Goal: Task Accomplishment & Management: Manage account settings

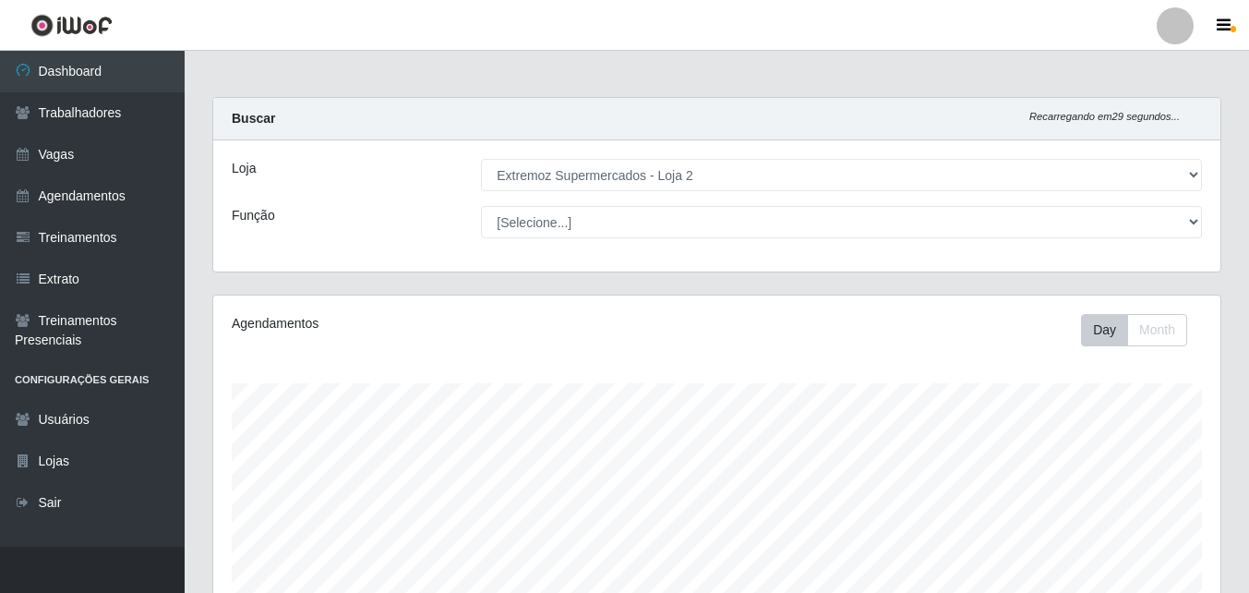
select select "521"
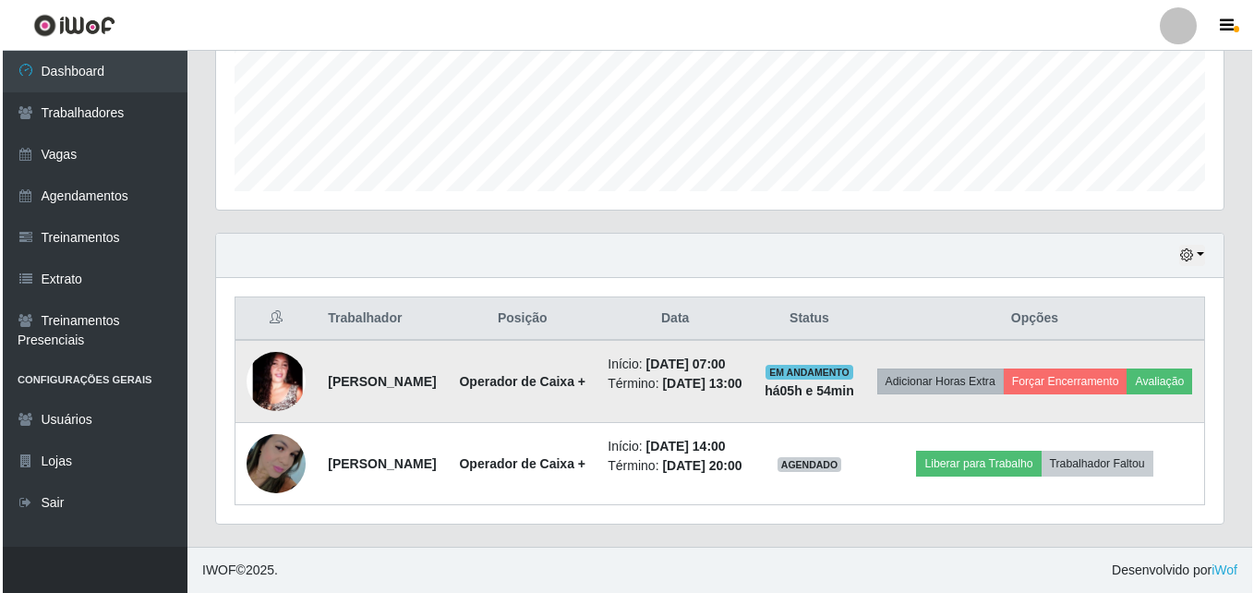
scroll to position [383, 1007]
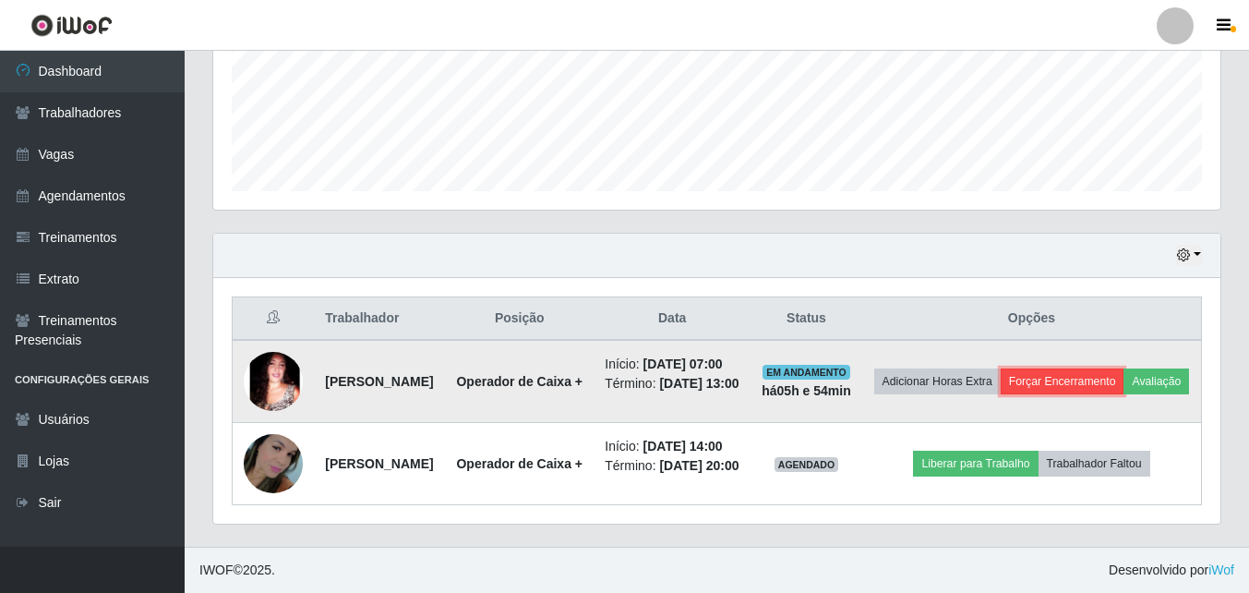
click at [1116, 368] on button "Forçar Encerramento" at bounding box center [1063, 381] width 124 height 26
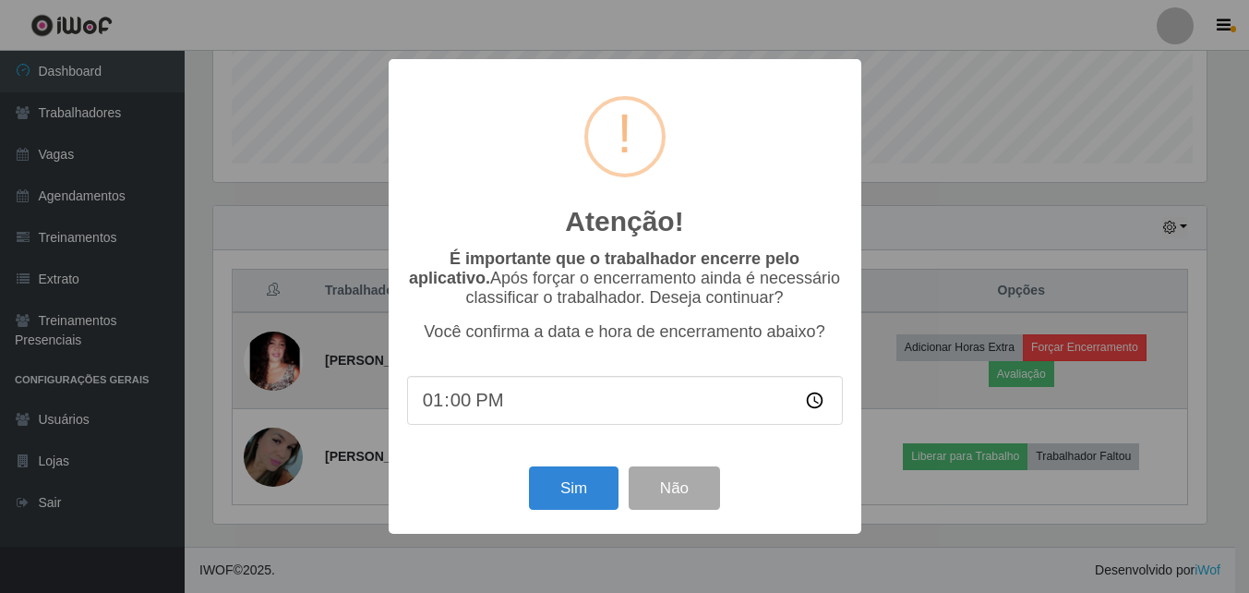
scroll to position [383, 998]
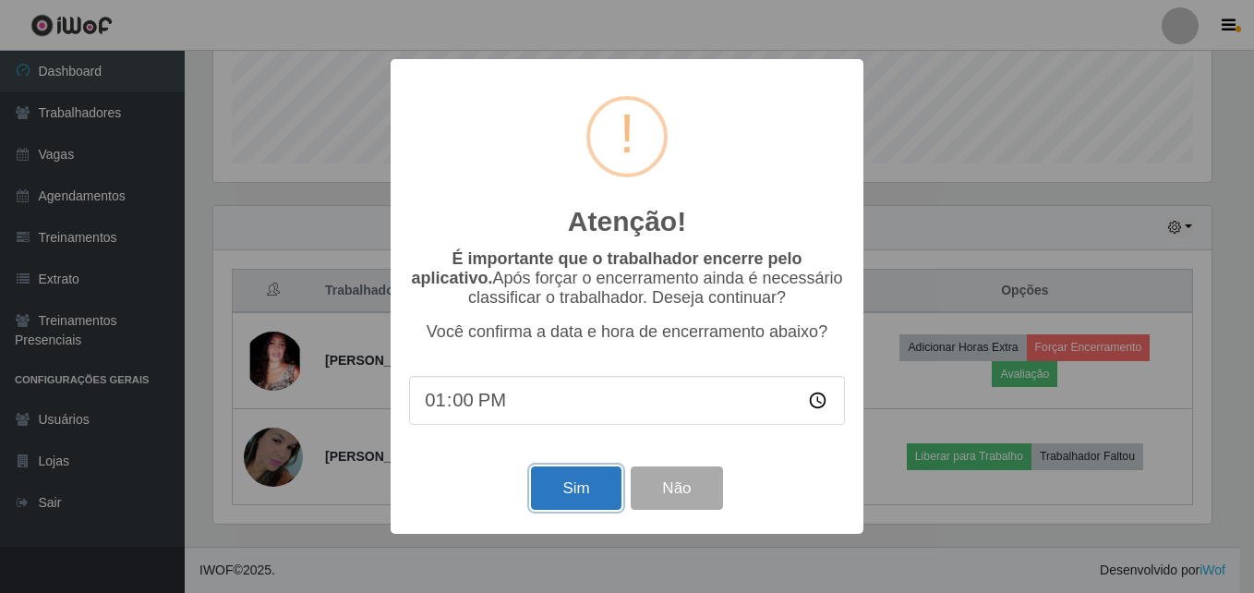
click at [600, 497] on button "Sim" at bounding box center [576, 487] width 90 height 43
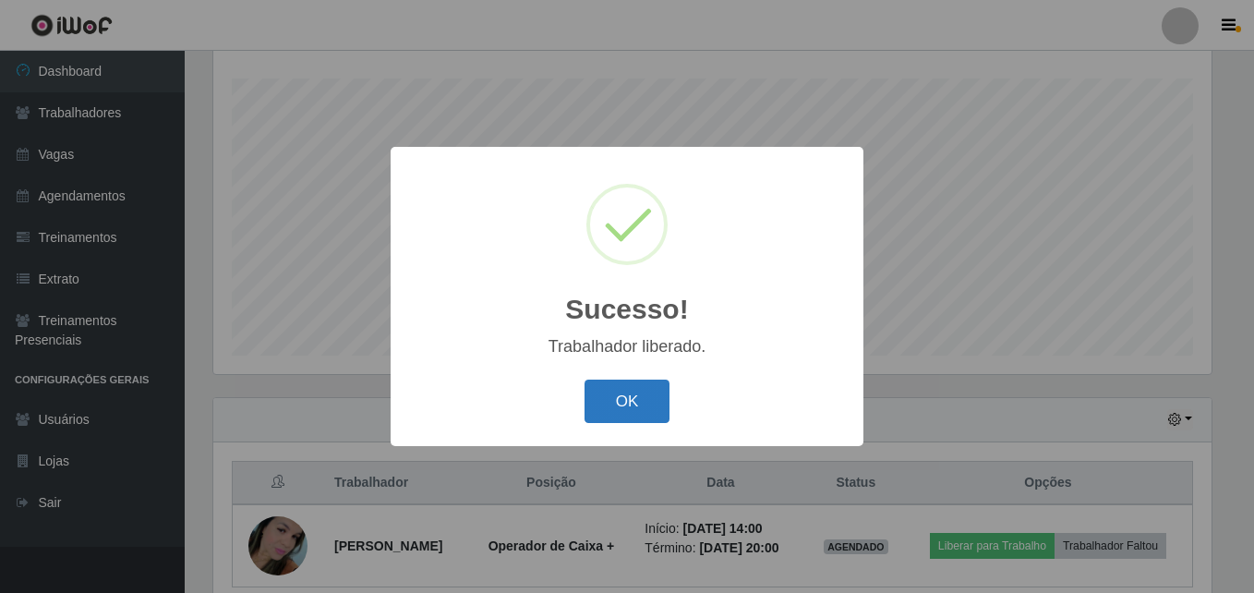
click at [633, 417] on button "OK" at bounding box center [627, 400] width 86 height 43
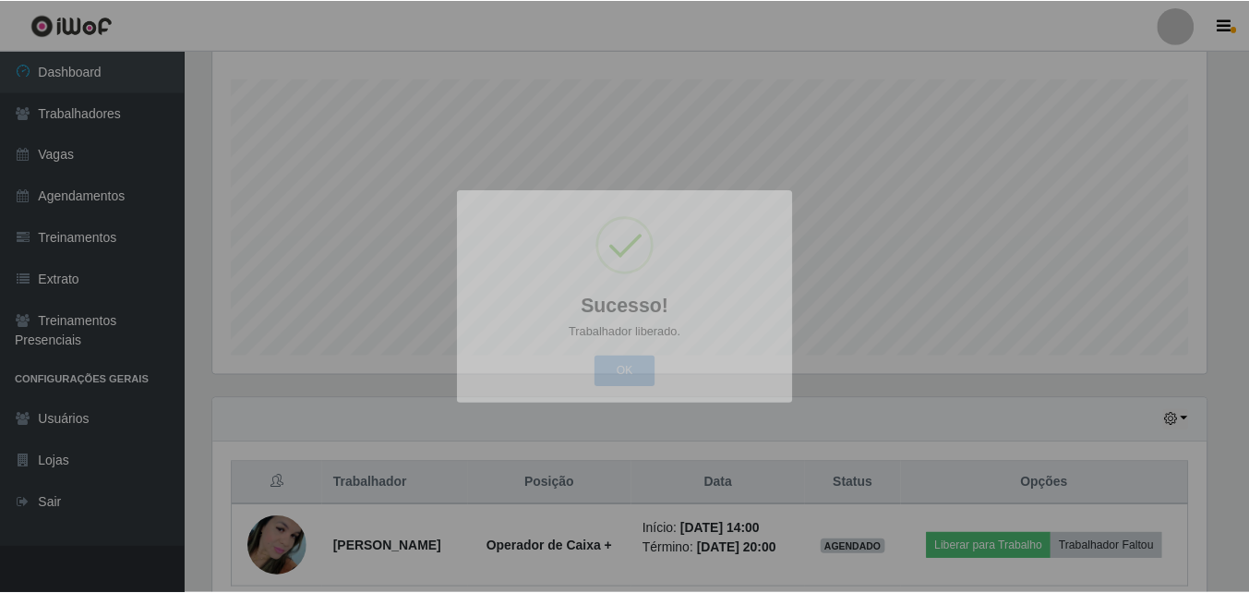
scroll to position [383, 1007]
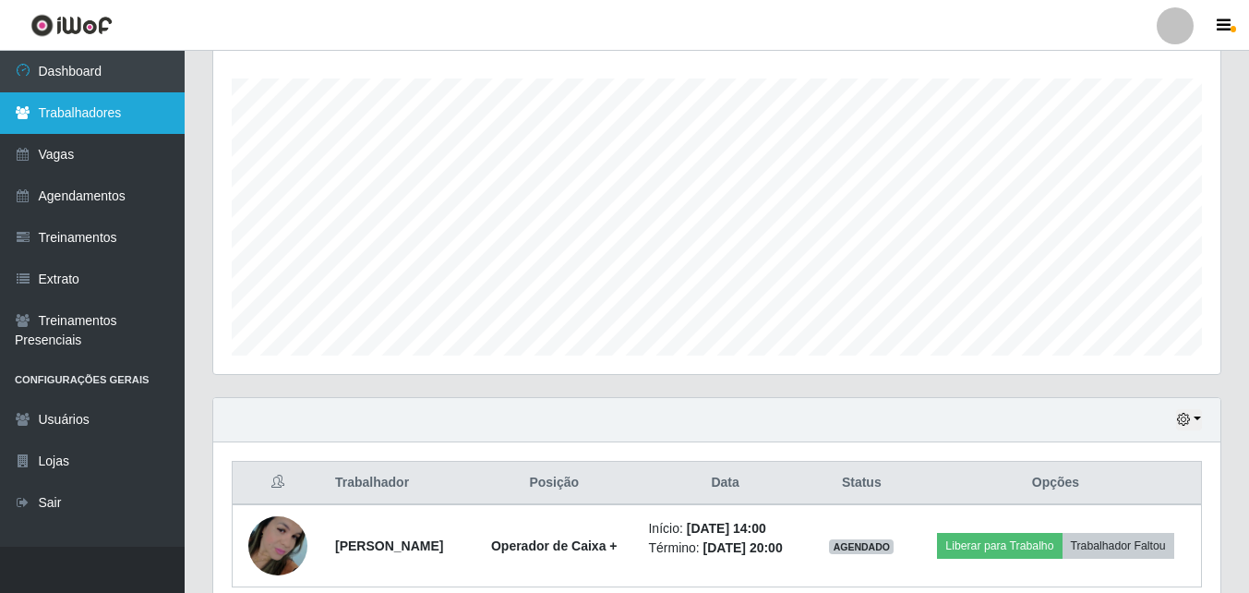
click at [138, 109] on link "Trabalhadores" at bounding box center [92, 113] width 185 height 42
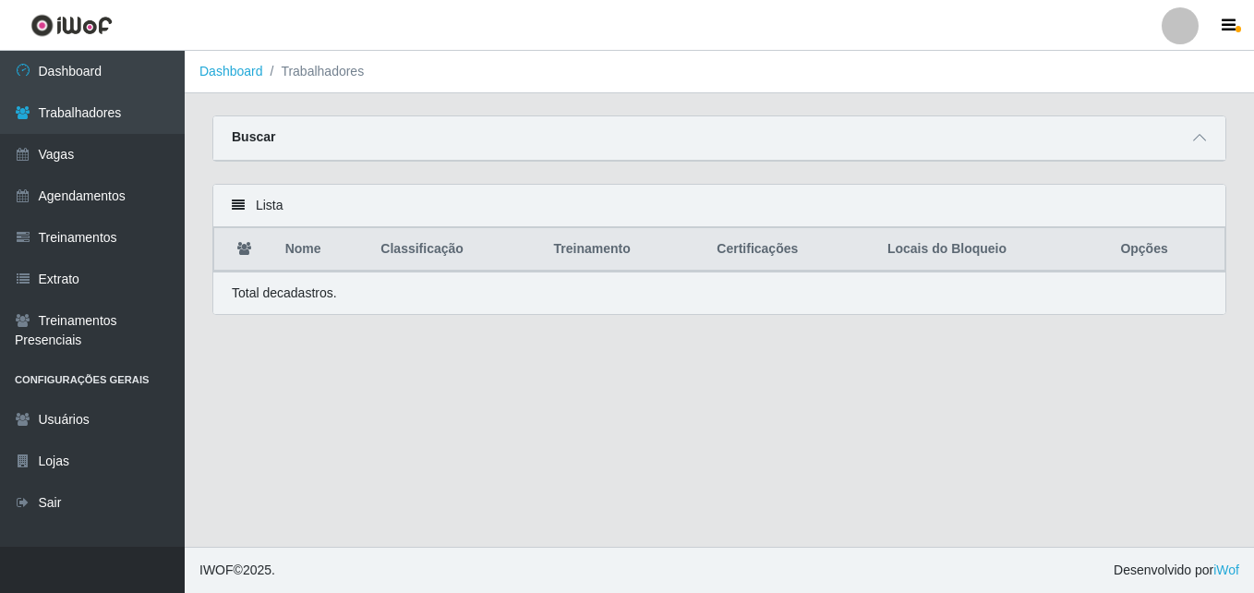
click at [331, 142] on div "Buscar" at bounding box center [719, 138] width 1012 height 44
click at [306, 247] on th "Nome" at bounding box center [322, 249] width 96 height 43
click at [1198, 137] on icon at bounding box center [1199, 137] width 13 height 13
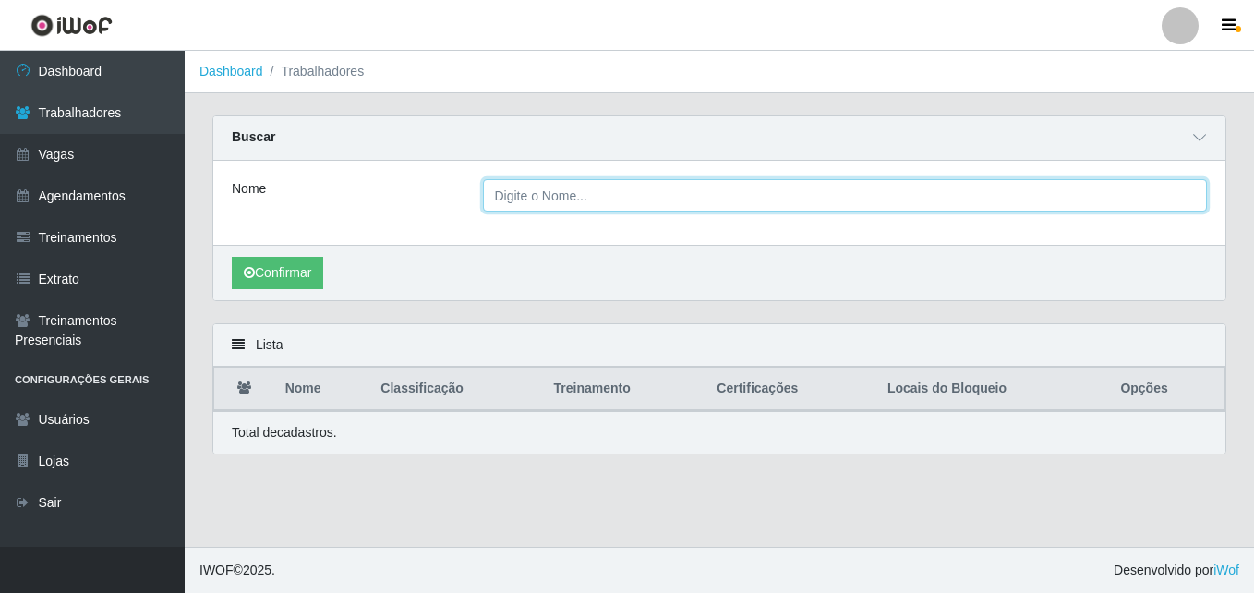
click at [643, 204] on input "Nome" at bounding box center [845, 195] width 725 height 32
type input "ediane"
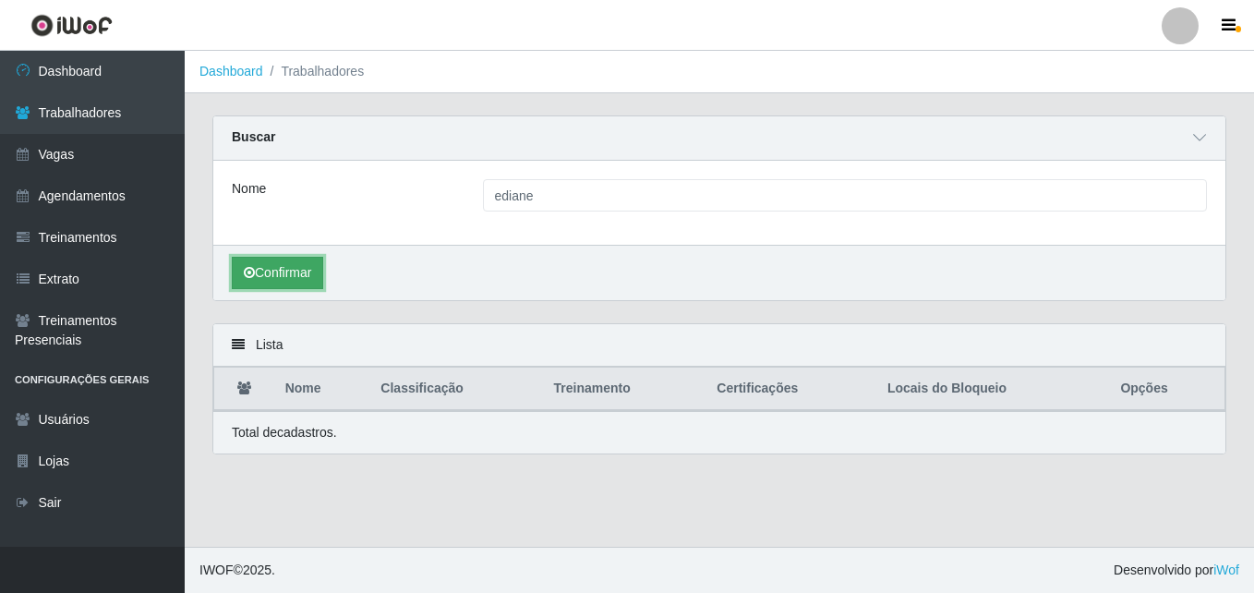
click at [302, 270] on button "Confirmar" at bounding box center [277, 273] width 91 height 32
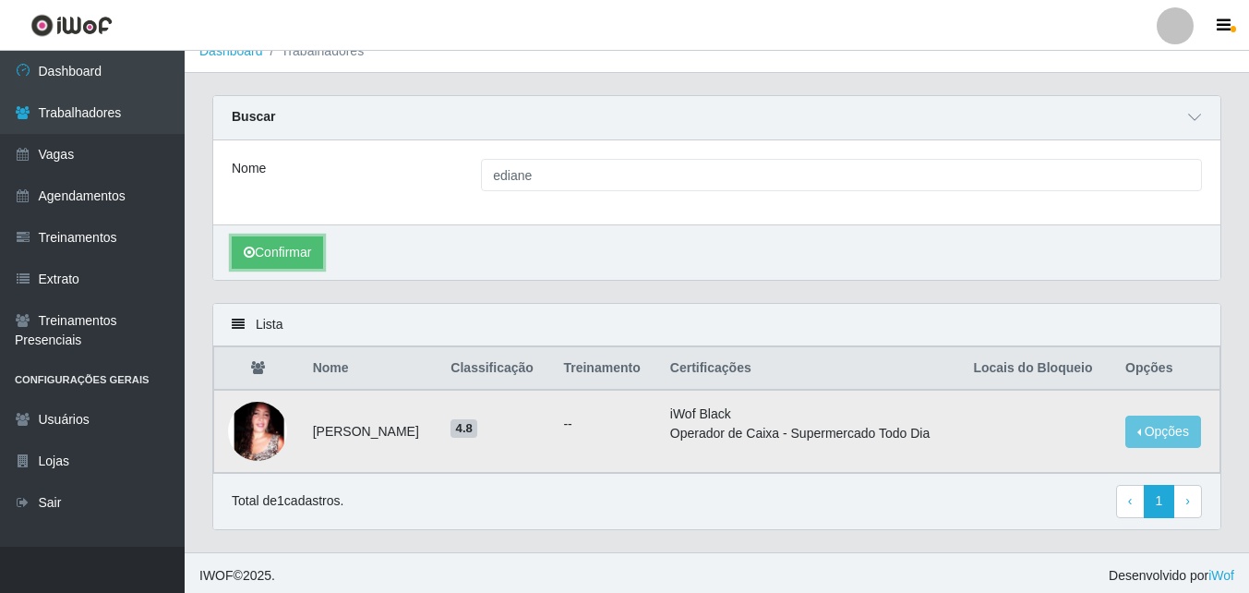
scroll to position [27, 0]
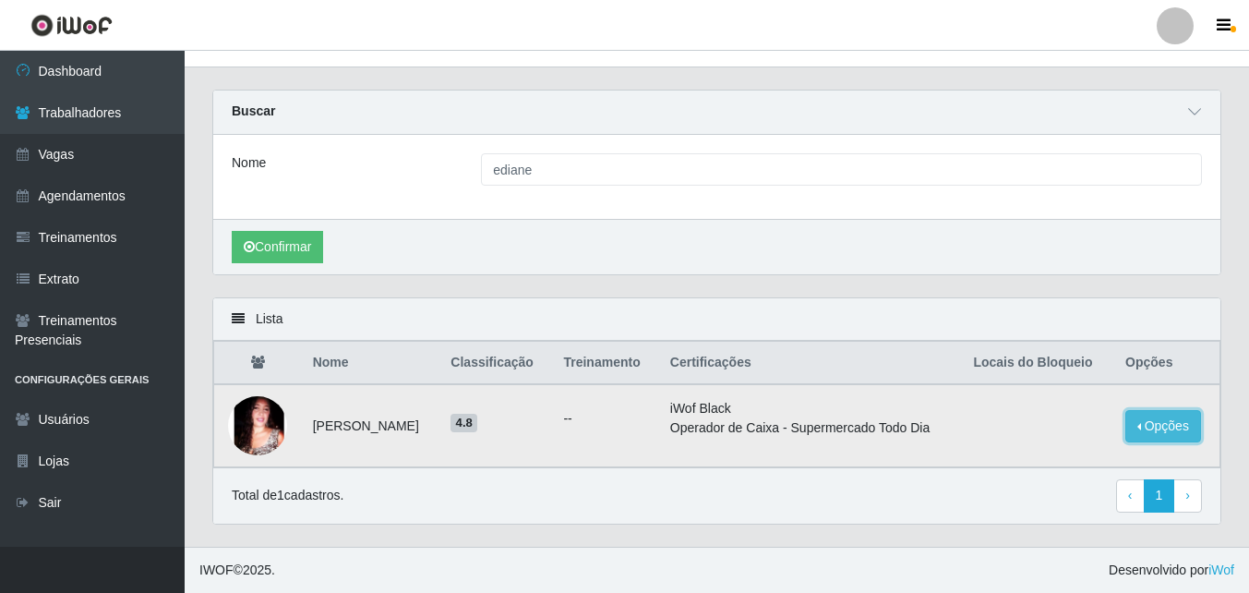
click at [1171, 427] on button "Opções" at bounding box center [1163, 426] width 76 height 32
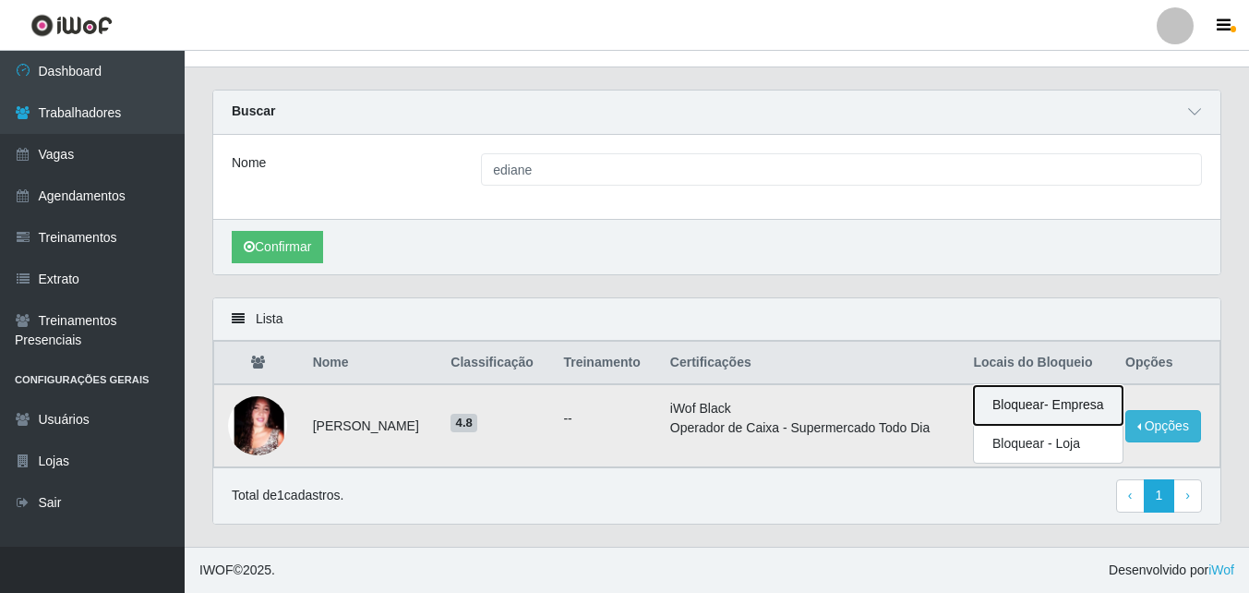
click at [1072, 408] on button "Bloquear - Empresa" at bounding box center [1048, 405] width 149 height 39
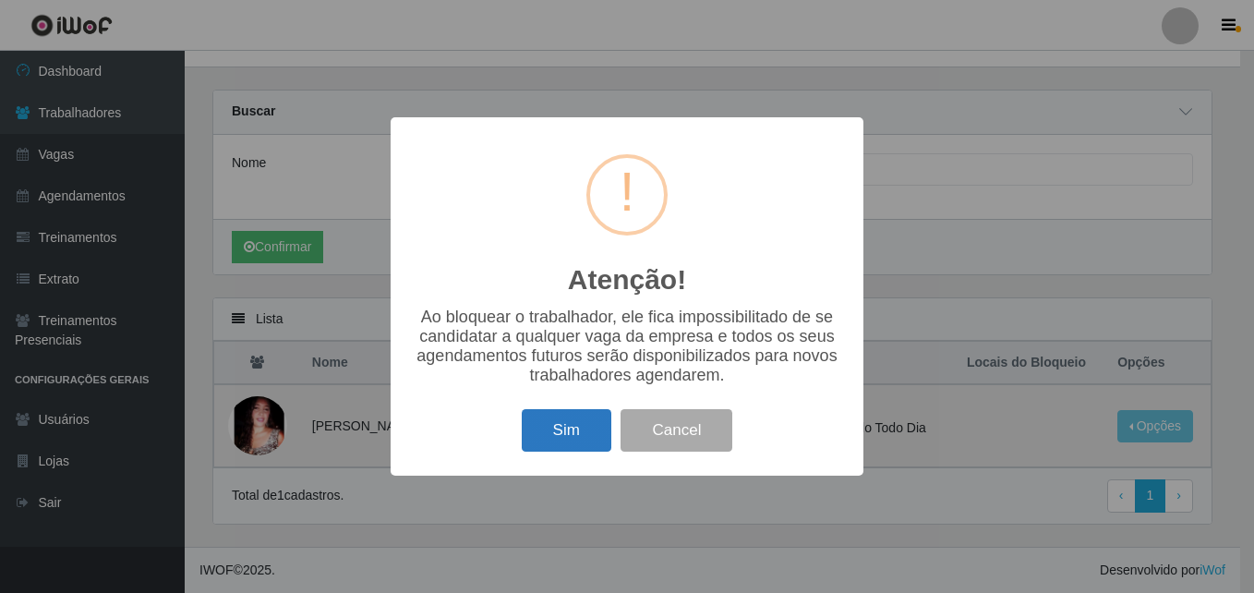
click at [533, 442] on button "Sim" at bounding box center [567, 430] width 90 height 43
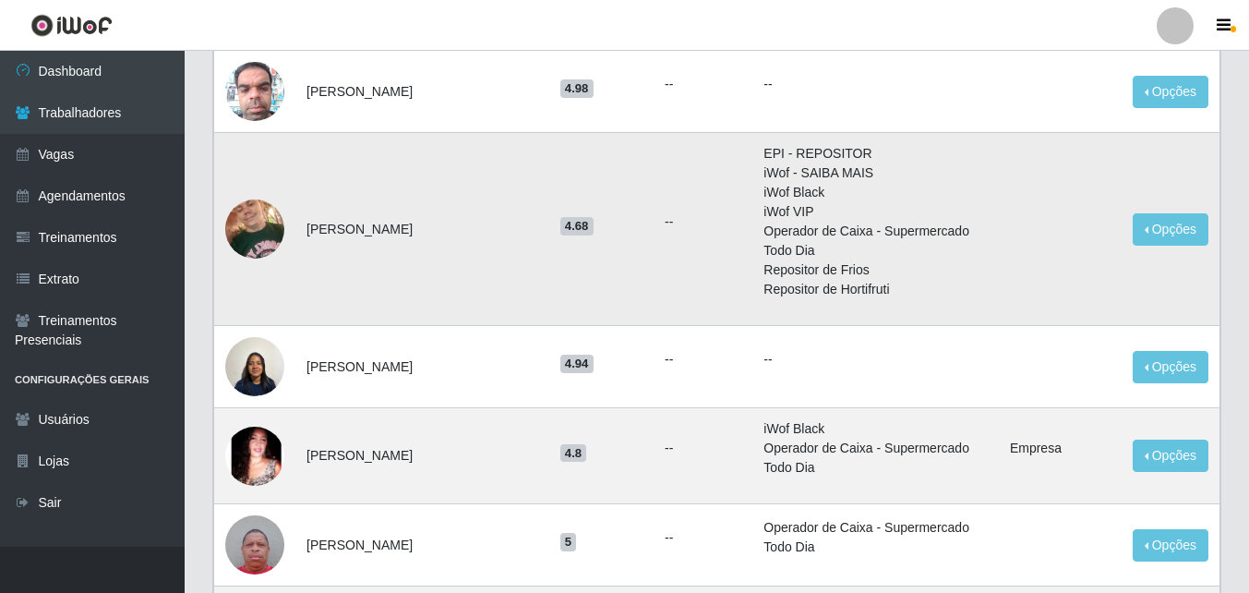
scroll to position [1385, 0]
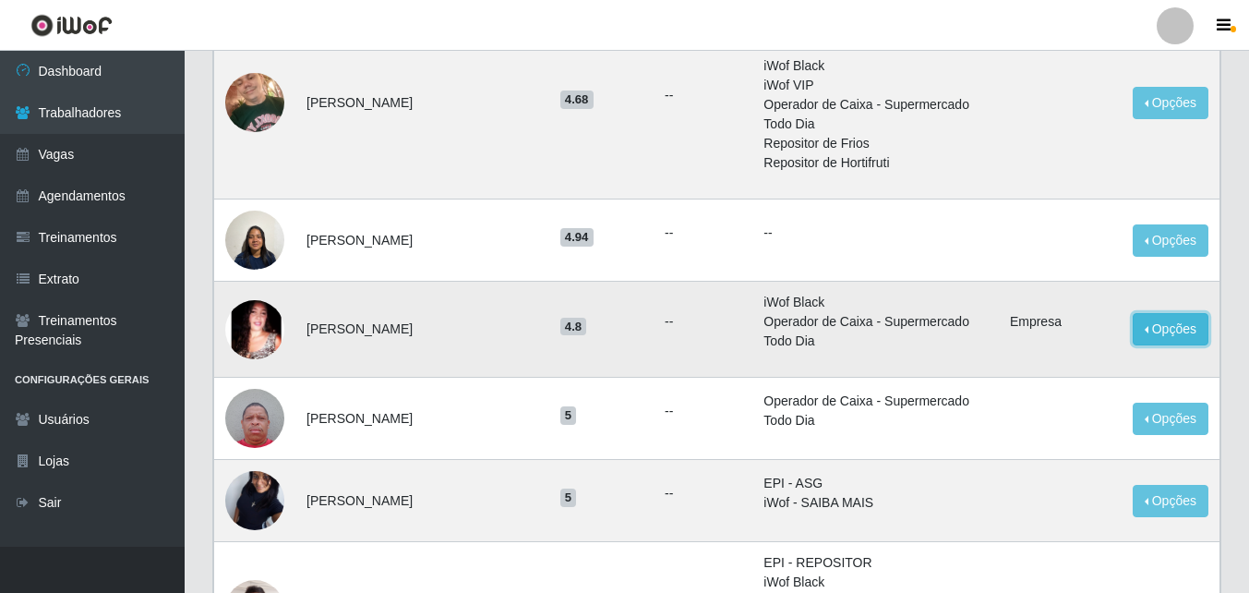
click at [1166, 313] on button "Opções" at bounding box center [1171, 329] width 76 height 32
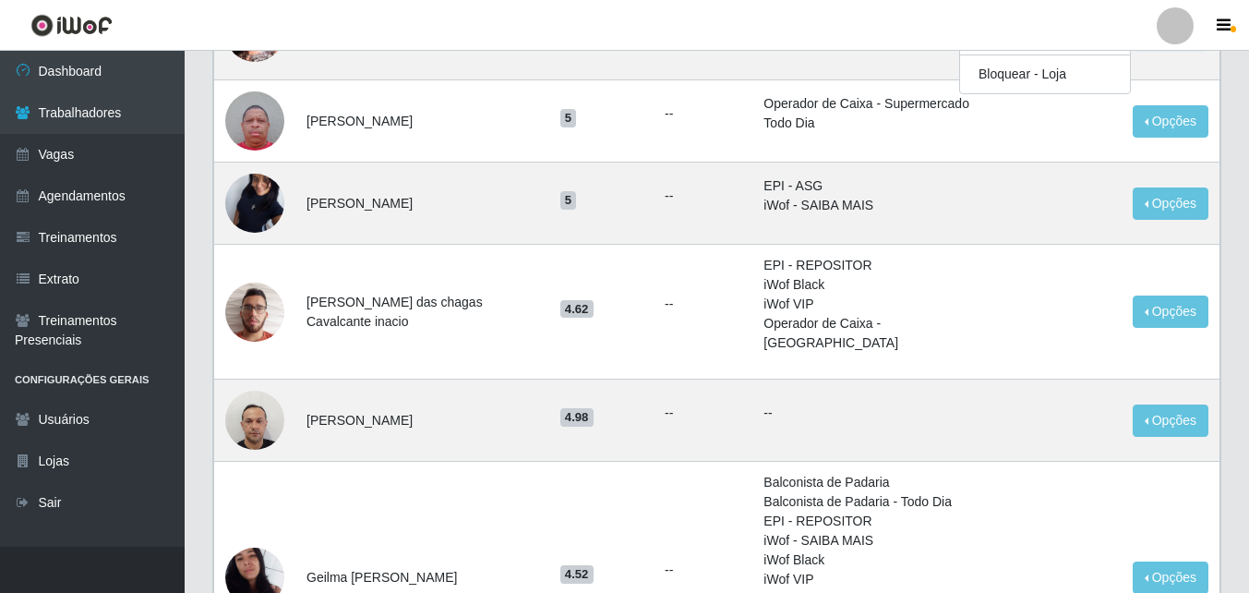
scroll to position [1947, 0]
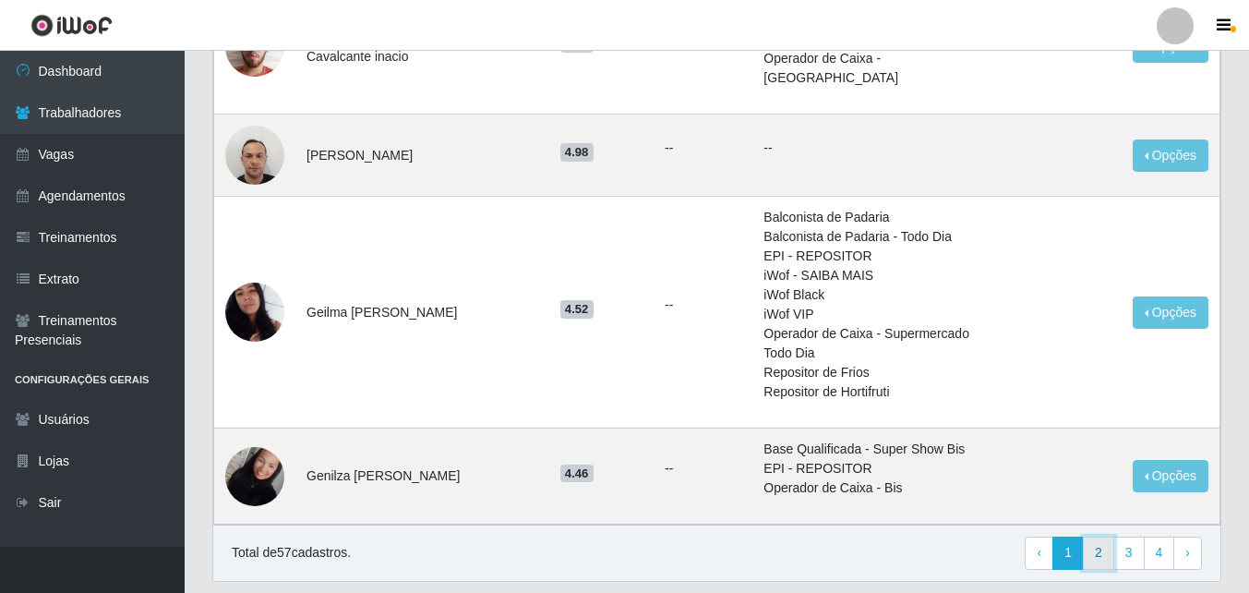
click at [1103, 536] on link "2" at bounding box center [1098, 552] width 31 height 33
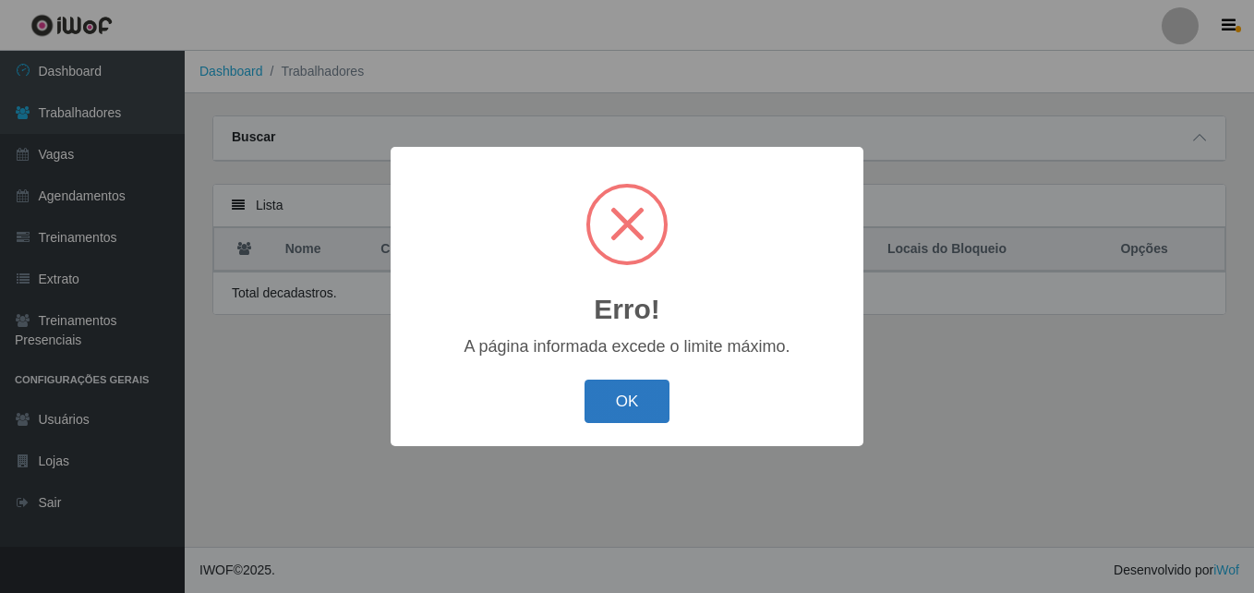
click at [614, 403] on button "OK" at bounding box center [627, 400] width 86 height 43
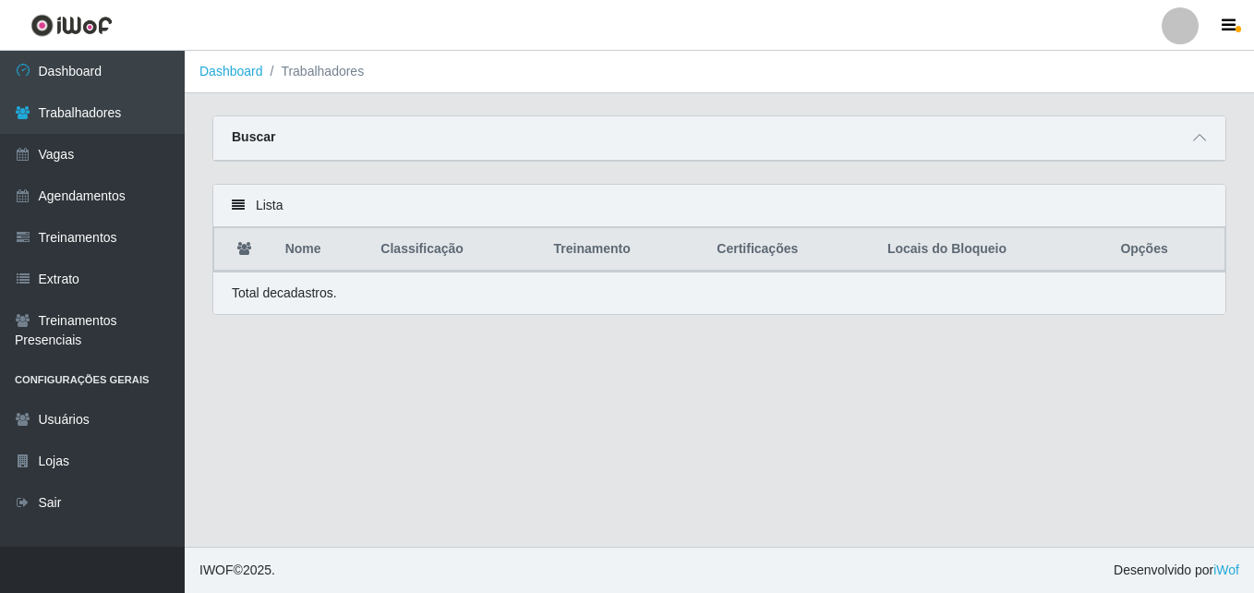
click at [243, 214] on div "Lista" at bounding box center [719, 206] width 1012 height 42
click at [239, 206] on icon at bounding box center [238, 204] width 13 height 13
click at [1189, 145] on span at bounding box center [1199, 137] width 22 height 21
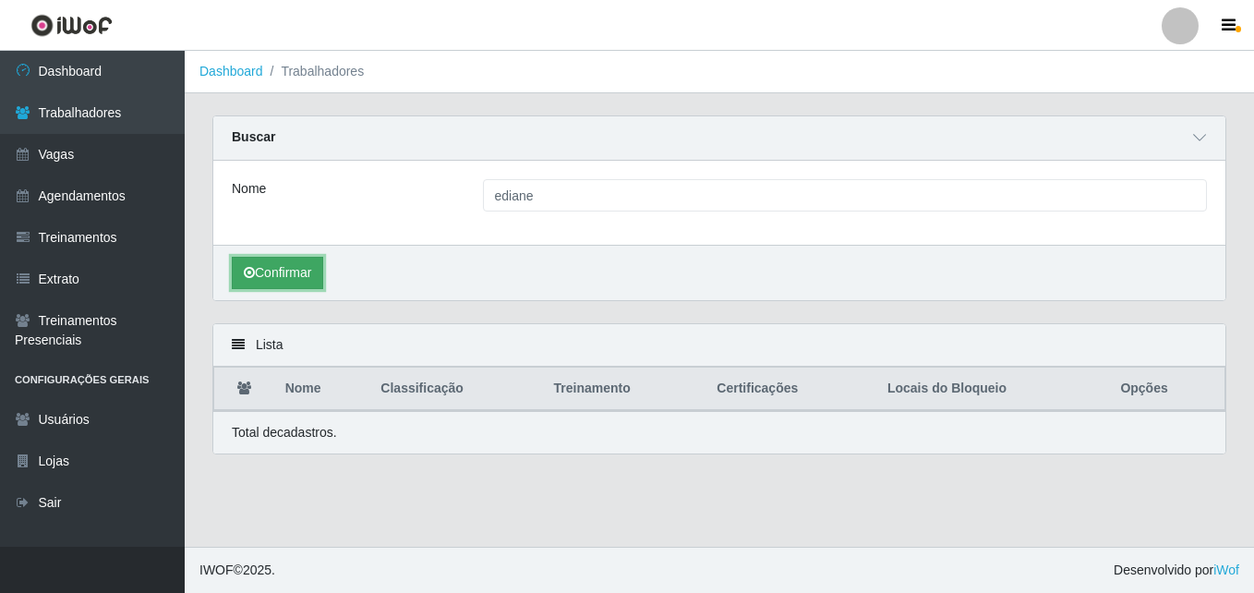
click at [311, 275] on button "Confirmar" at bounding box center [277, 273] width 91 height 32
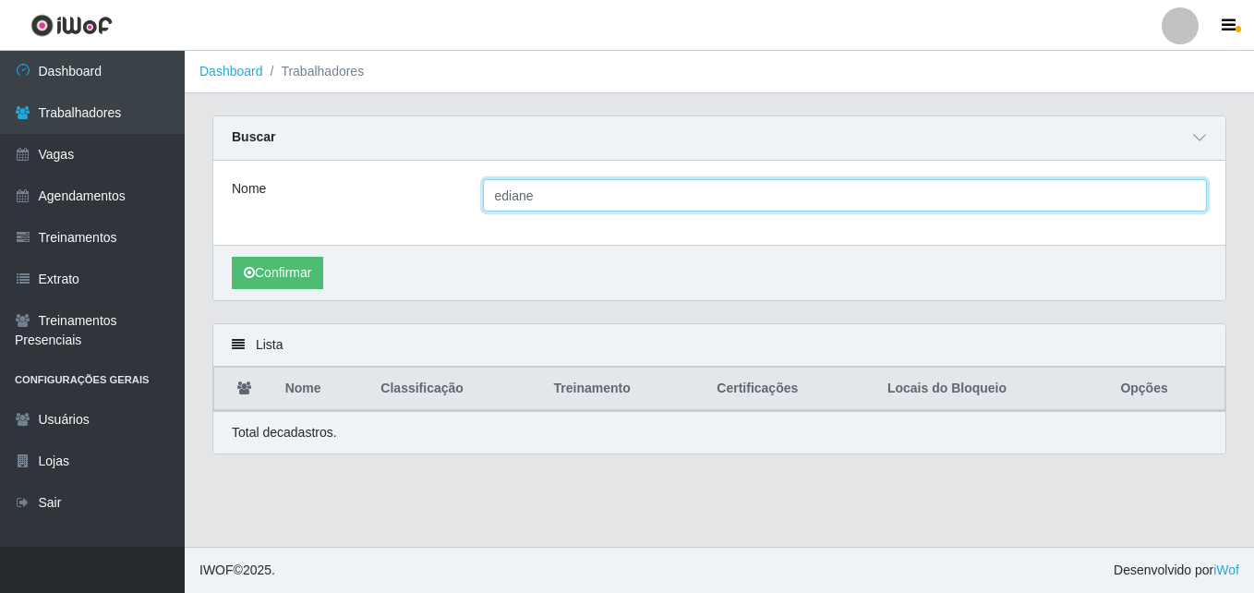
drag, startPoint x: 555, startPoint y: 204, endPoint x: 428, endPoint y: 212, distance: 126.8
click at [430, 213] on div "Nome ediane" at bounding box center [719, 203] width 1012 height 84
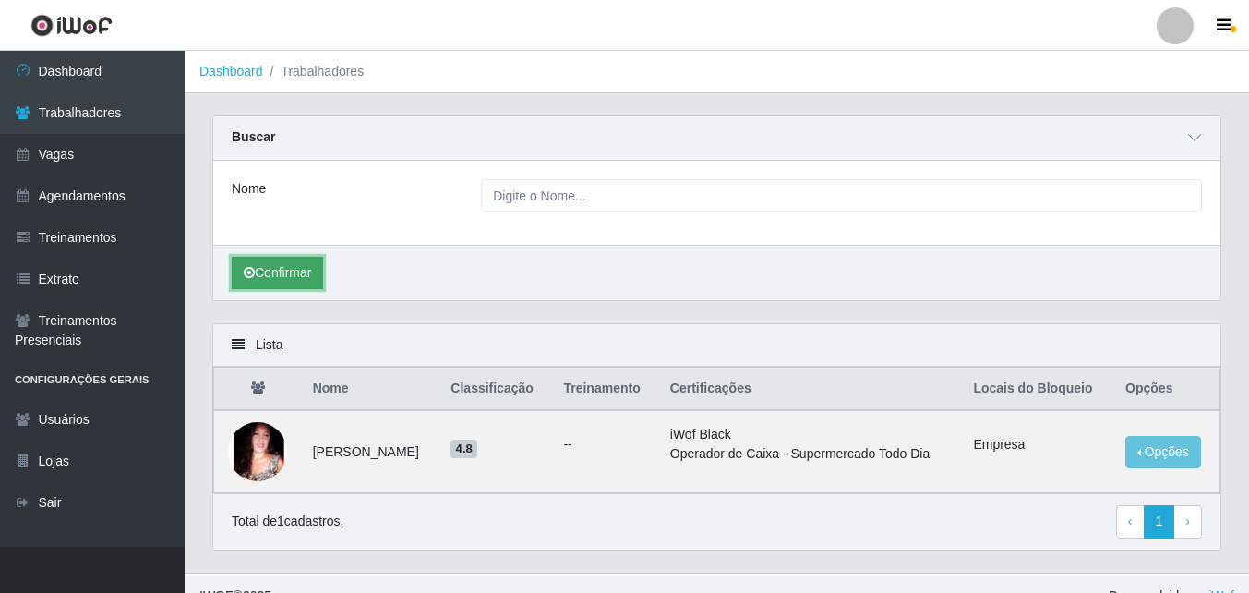
click at [317, 264] on button "Confirmar" at bounding box center [277, 273] width 91 height 32
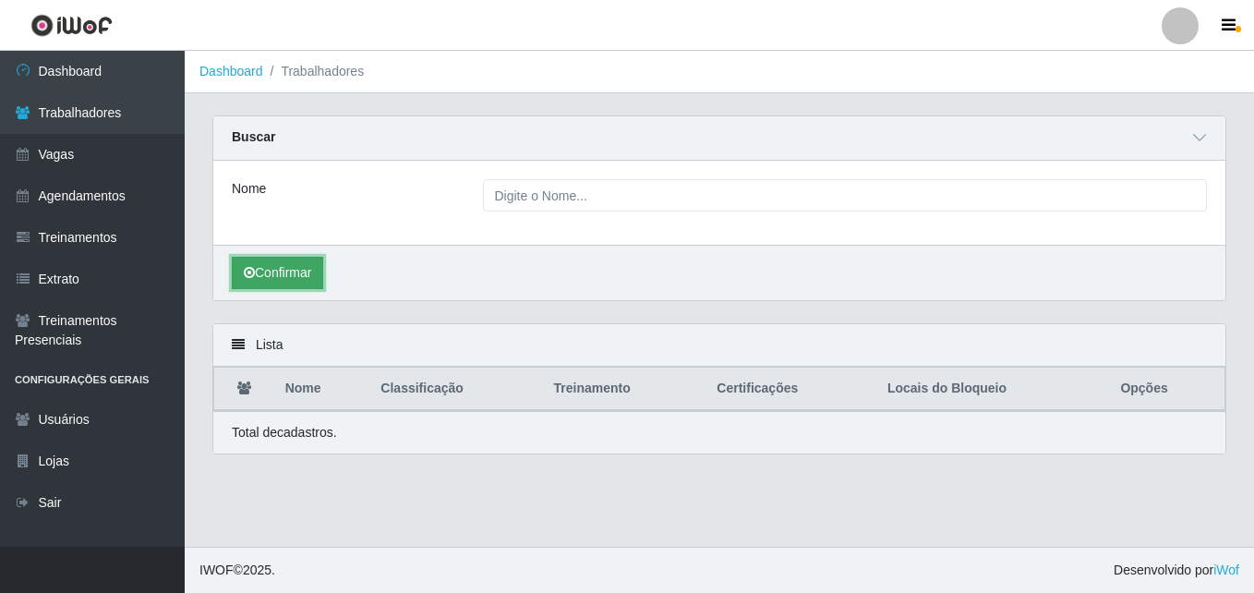
click at [317, 265] on button "Confirmar" at bounding box center [277, 273] width 91 height 32
click at [245, 347] on div "Lista" at bounding box center [719, 345] width 1012 height 42
click at [234, 343] on icon at bounding box center [238, 344] width 13 height 13
click at [421, 290] on div "Confirmar" at bounding box center [719, 272] width 1012 height 55
